Goal: Information Seeking & Learning: Learn about a topic

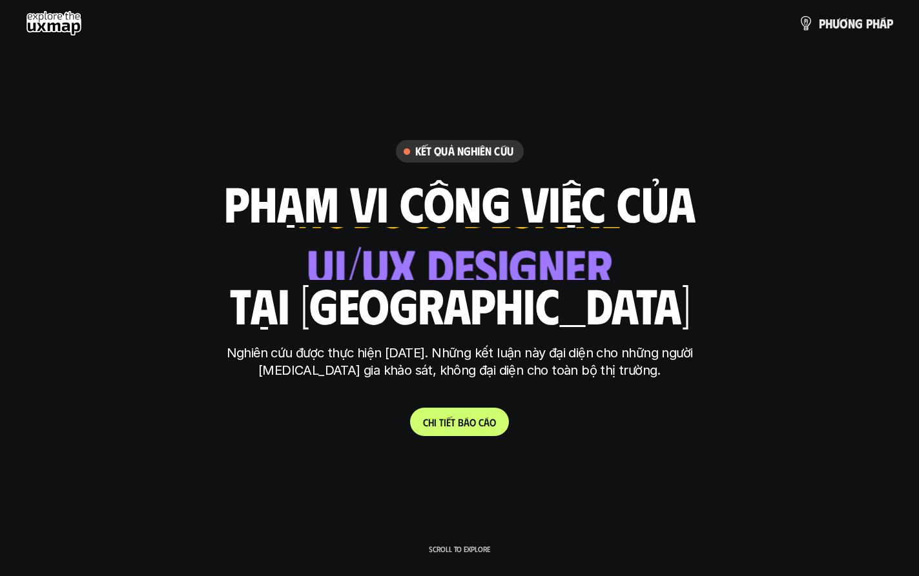
click at [72, 17] on use at bounding box center [54, 23] width 56 height 26
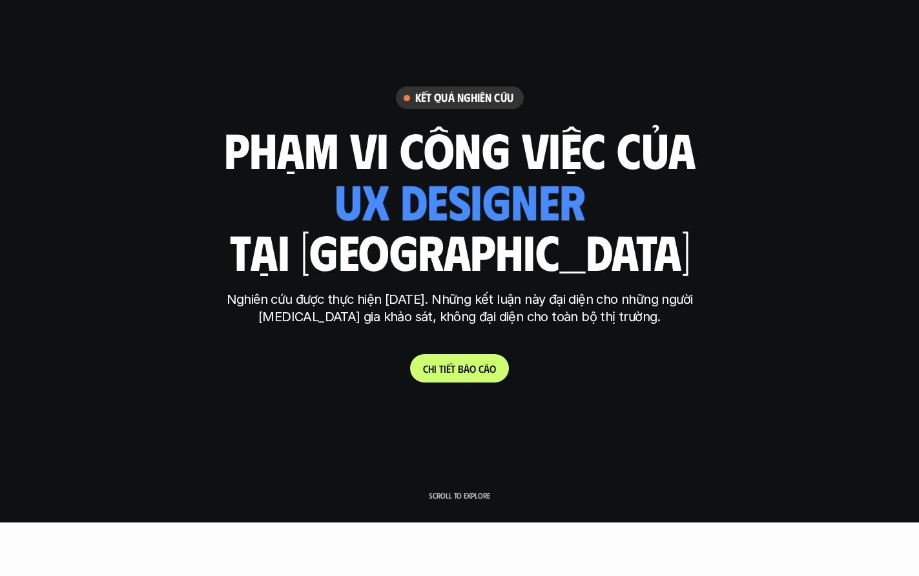
scroll to position [108, 0]
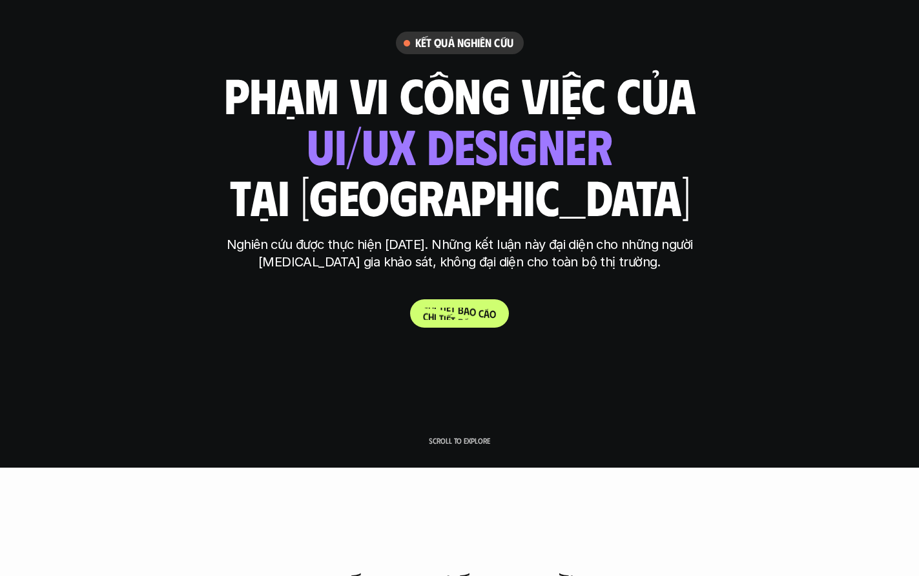
click at [489, 320] on p "C h i t i ế t b á o c á o" at bounding box center [459, 314] width 73 height 12
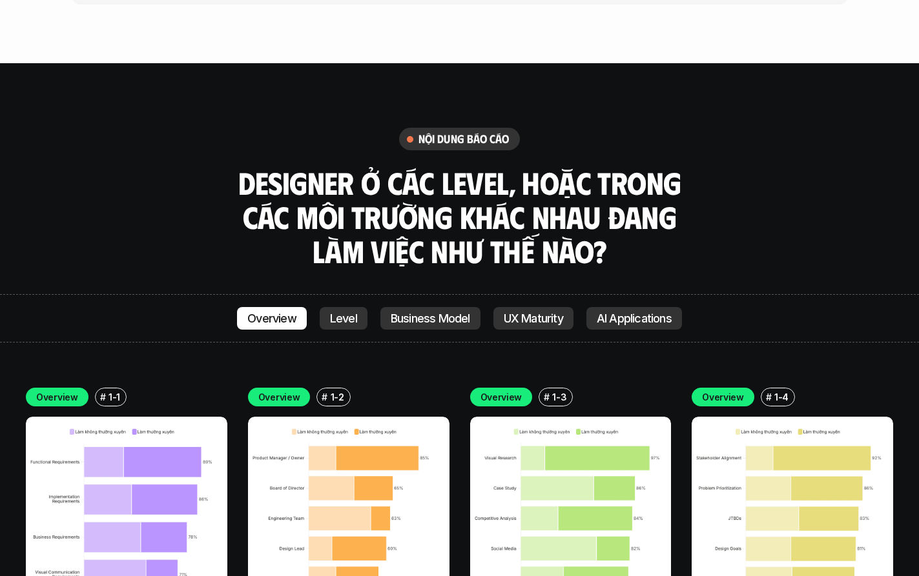
scroll to position [4315, 0]
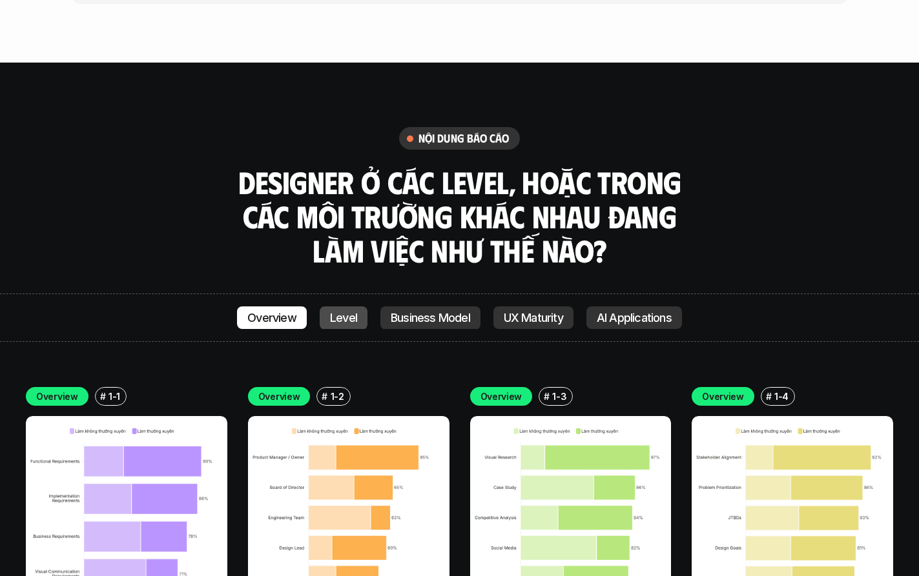
click at [338, 312] on p "Level" at bounding box center [343, 318] width 27 height 13
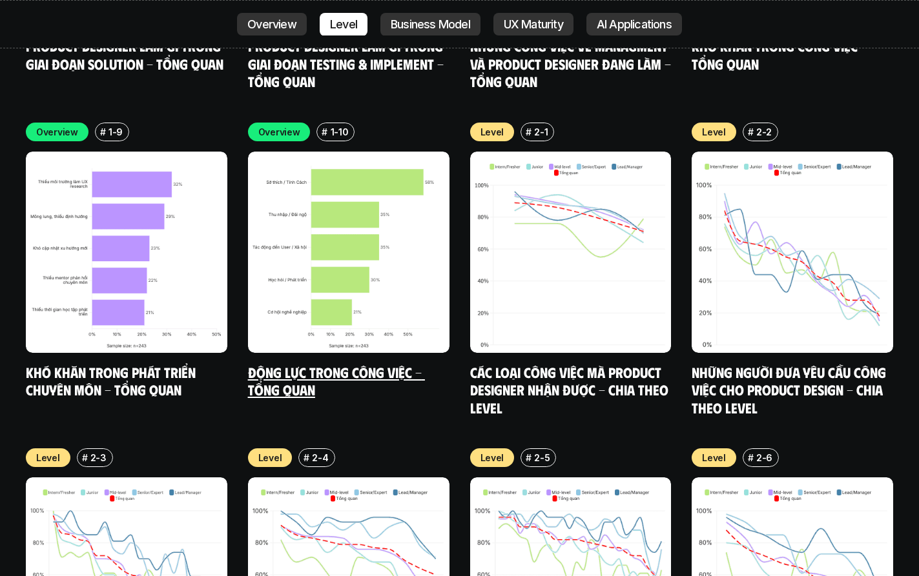
scroll to position [5234, 0]
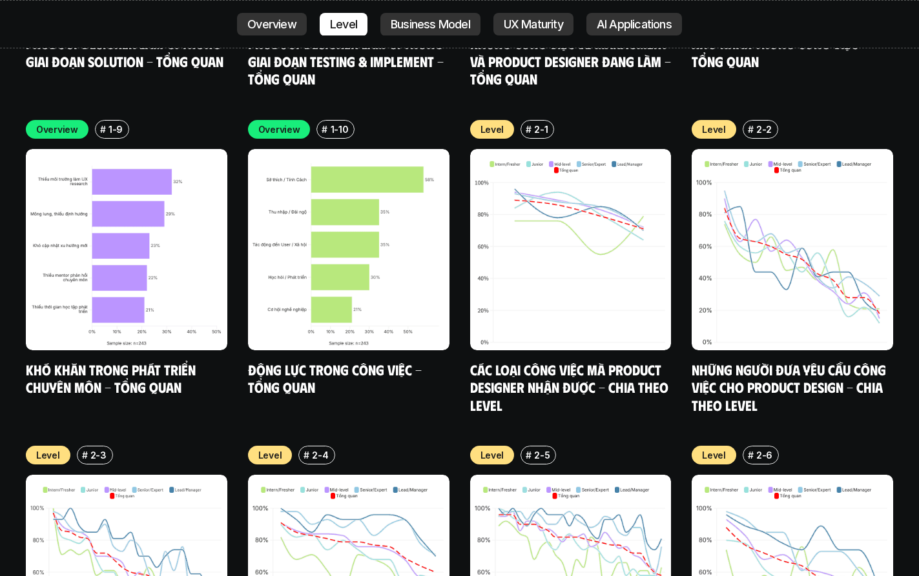
click at [452, 25] on p "Business Model" at bounding box center [430, 24] width 79 height 13
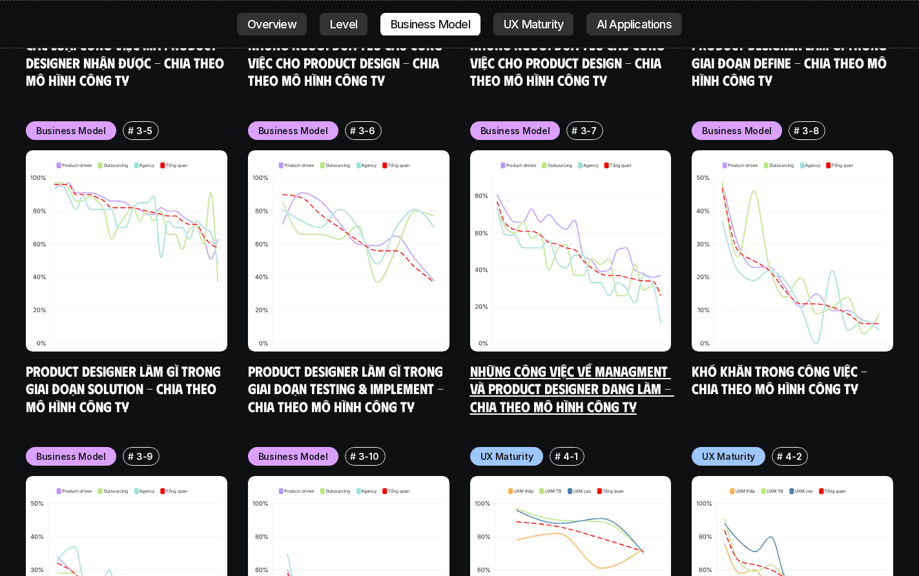
scroll to position [6894, 0]
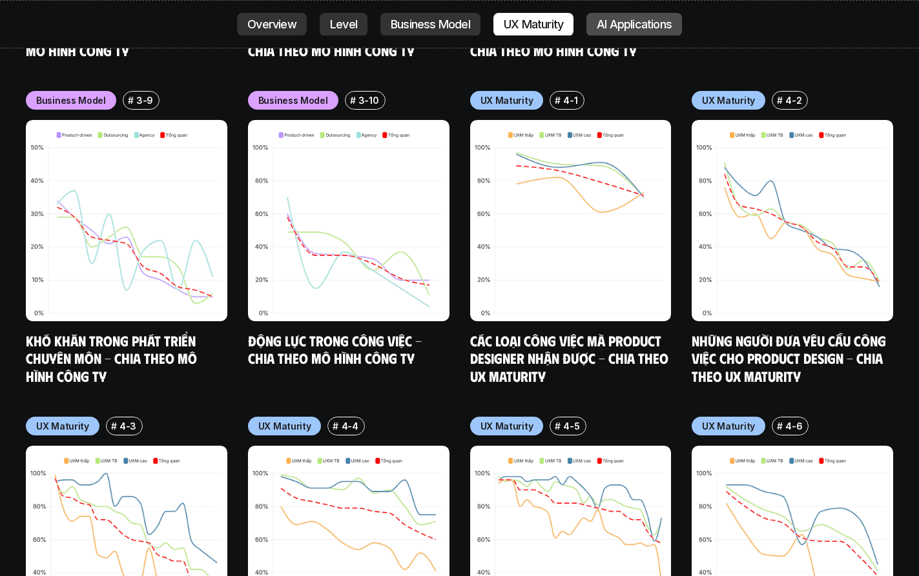
click at [617, 22] on p "AI Applications" at bounding box center [633, 24] width 75 height 13
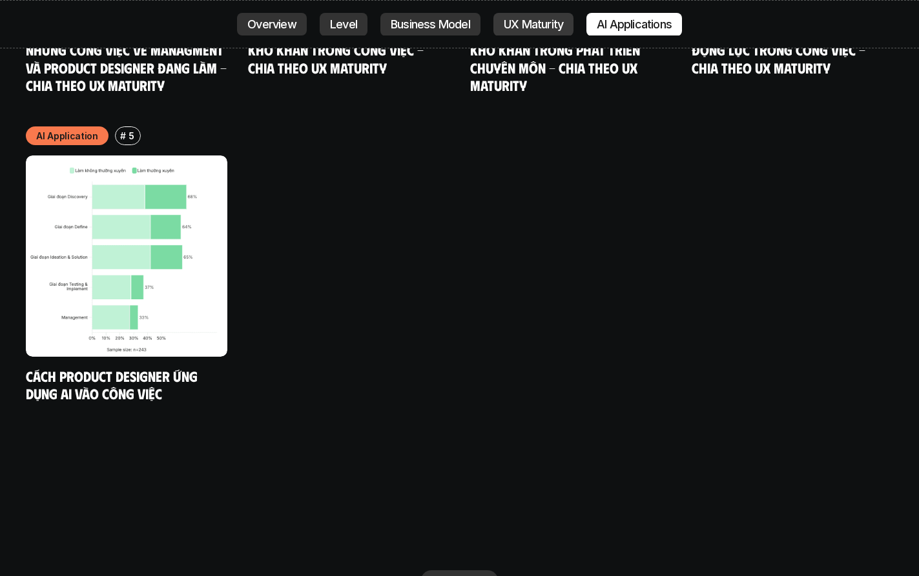
scroll to position [7843, 0]
